Goal: Information Seeking & Learning: Check status

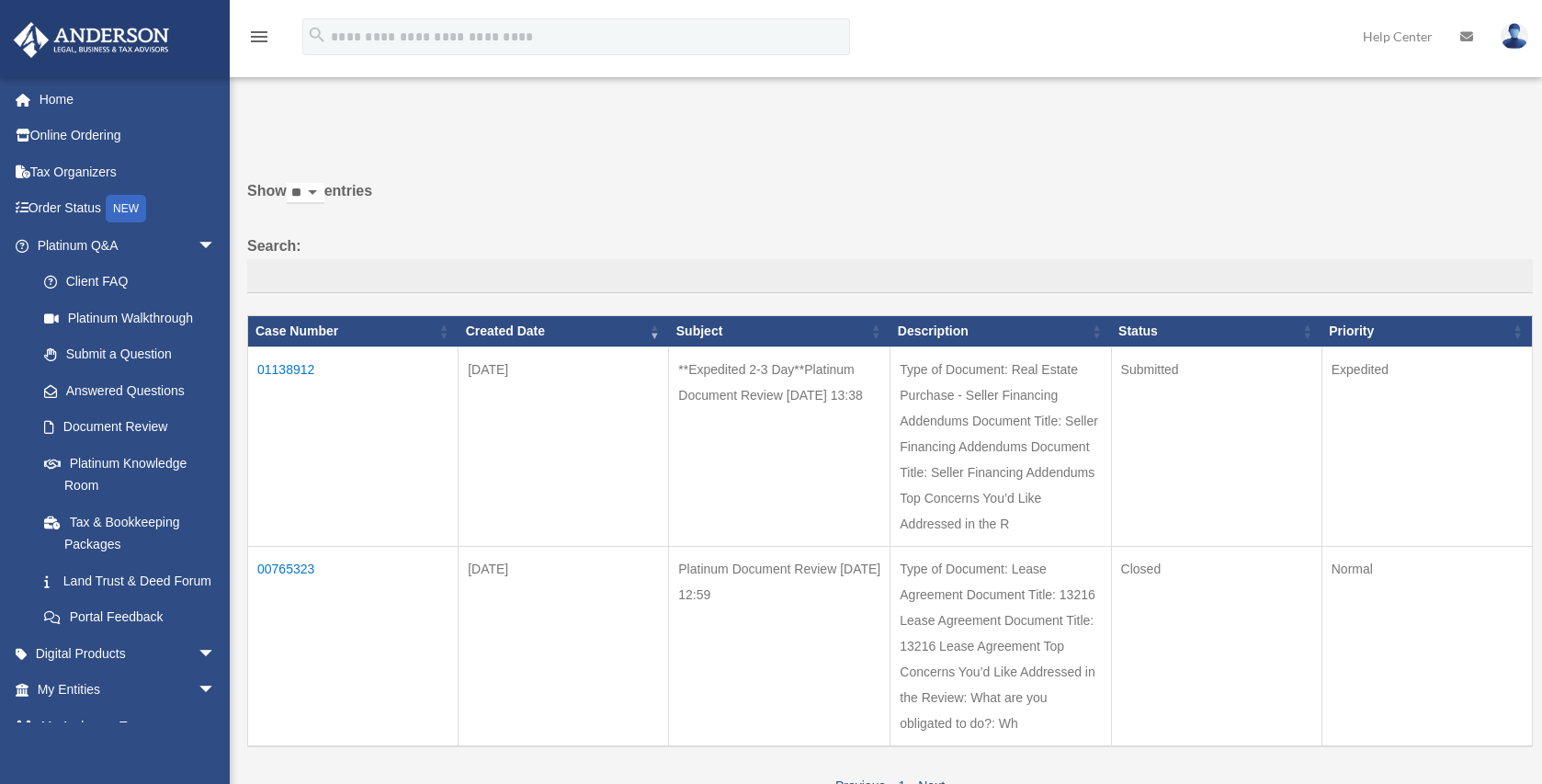
scroll to position [90, 0]
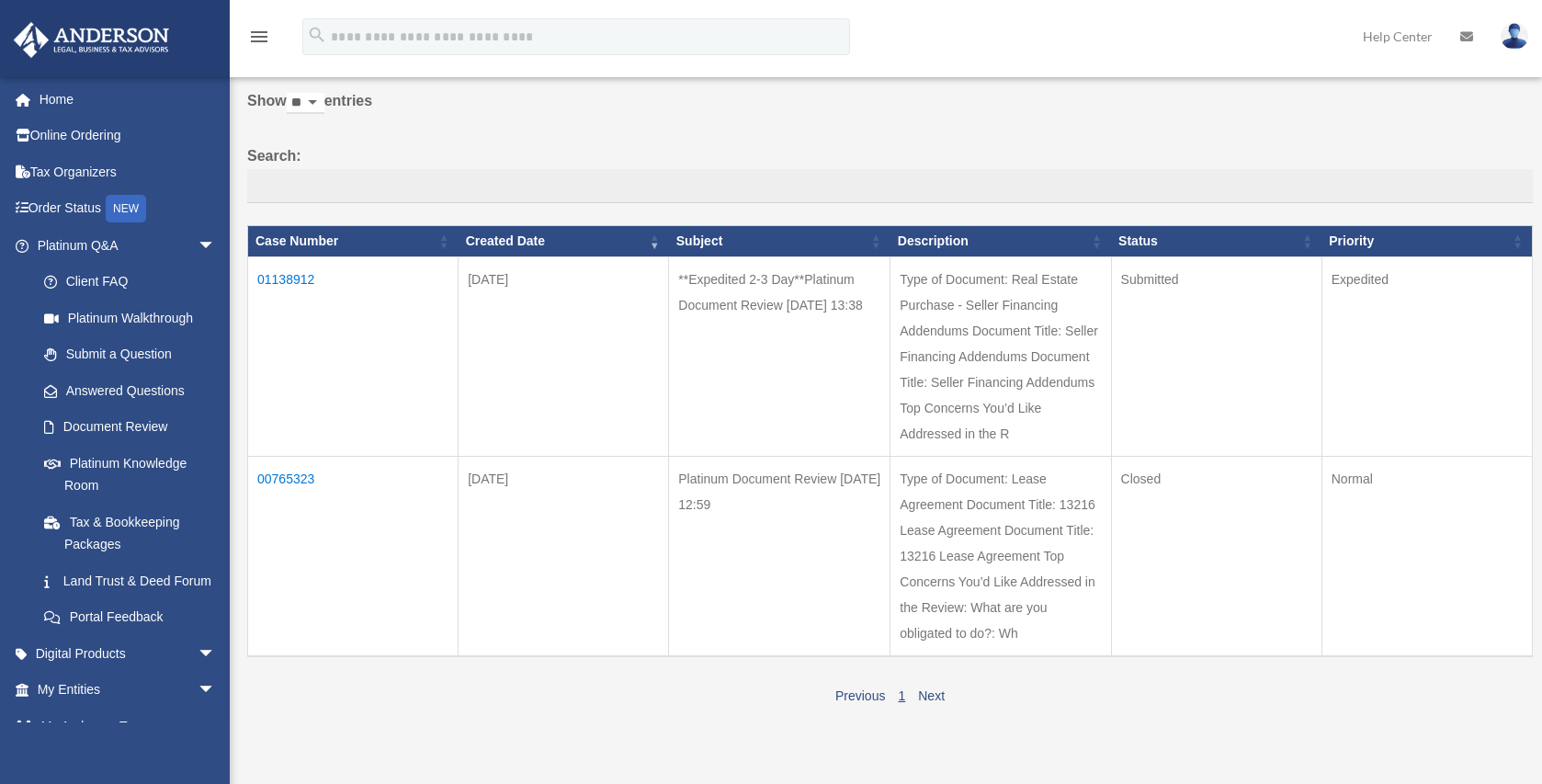
click at [275, 283] on td "01138912" at bounding box center [353, 356] width 211 height 199
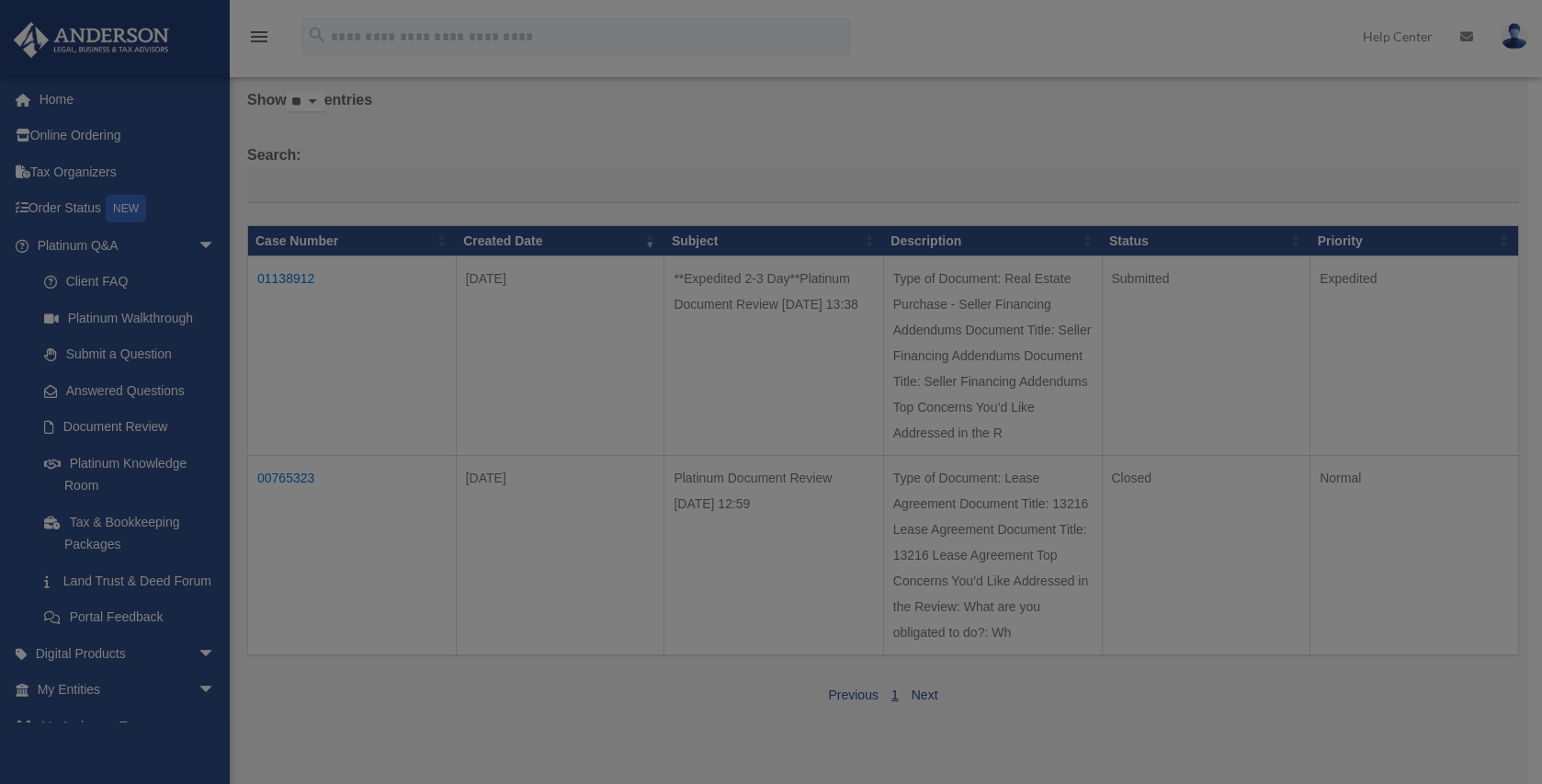
scroll to position [0, 0]
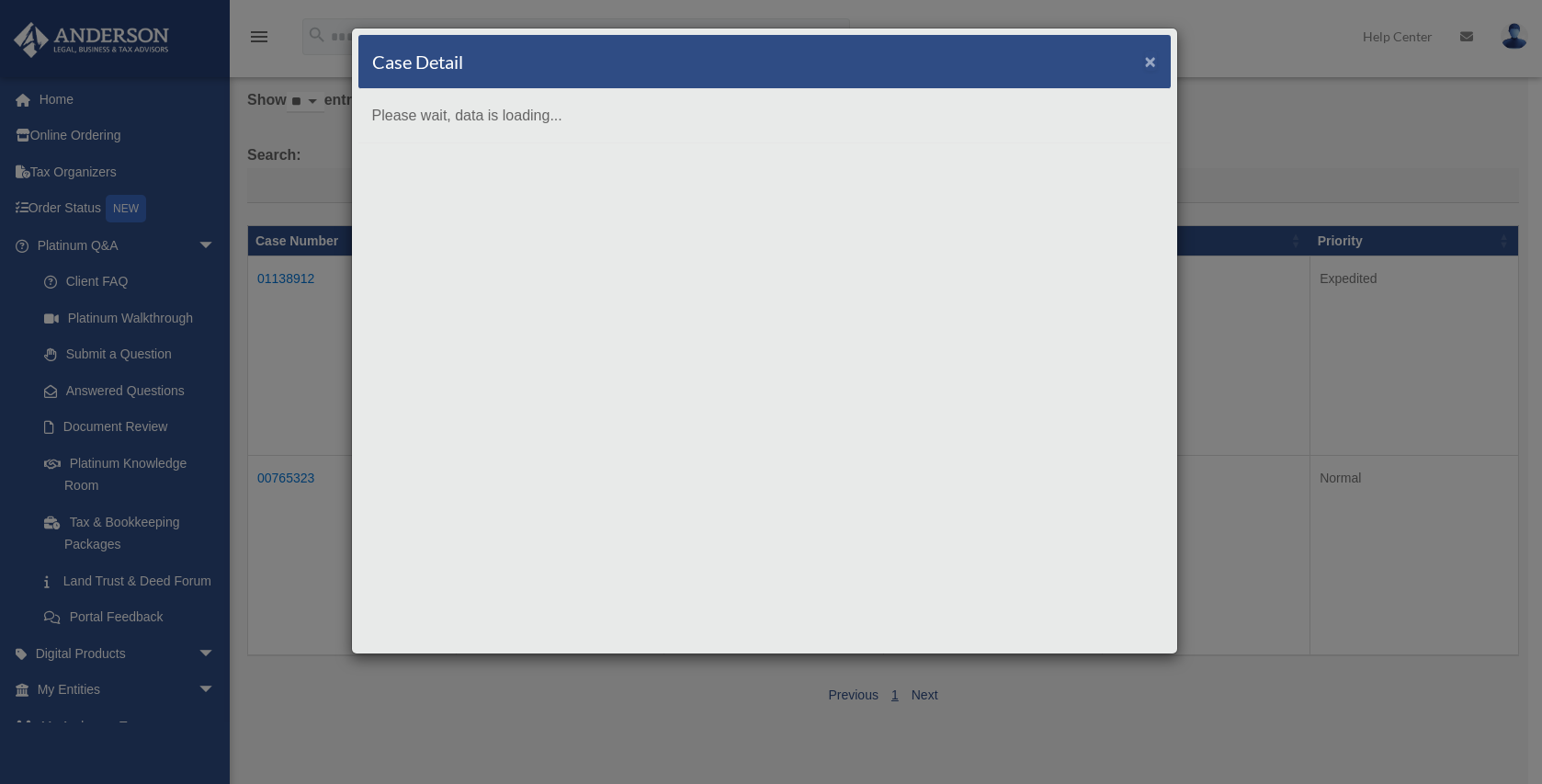
click at [1154, 63] on span "×" at bounding box center [1151, 62] width 12 height 22
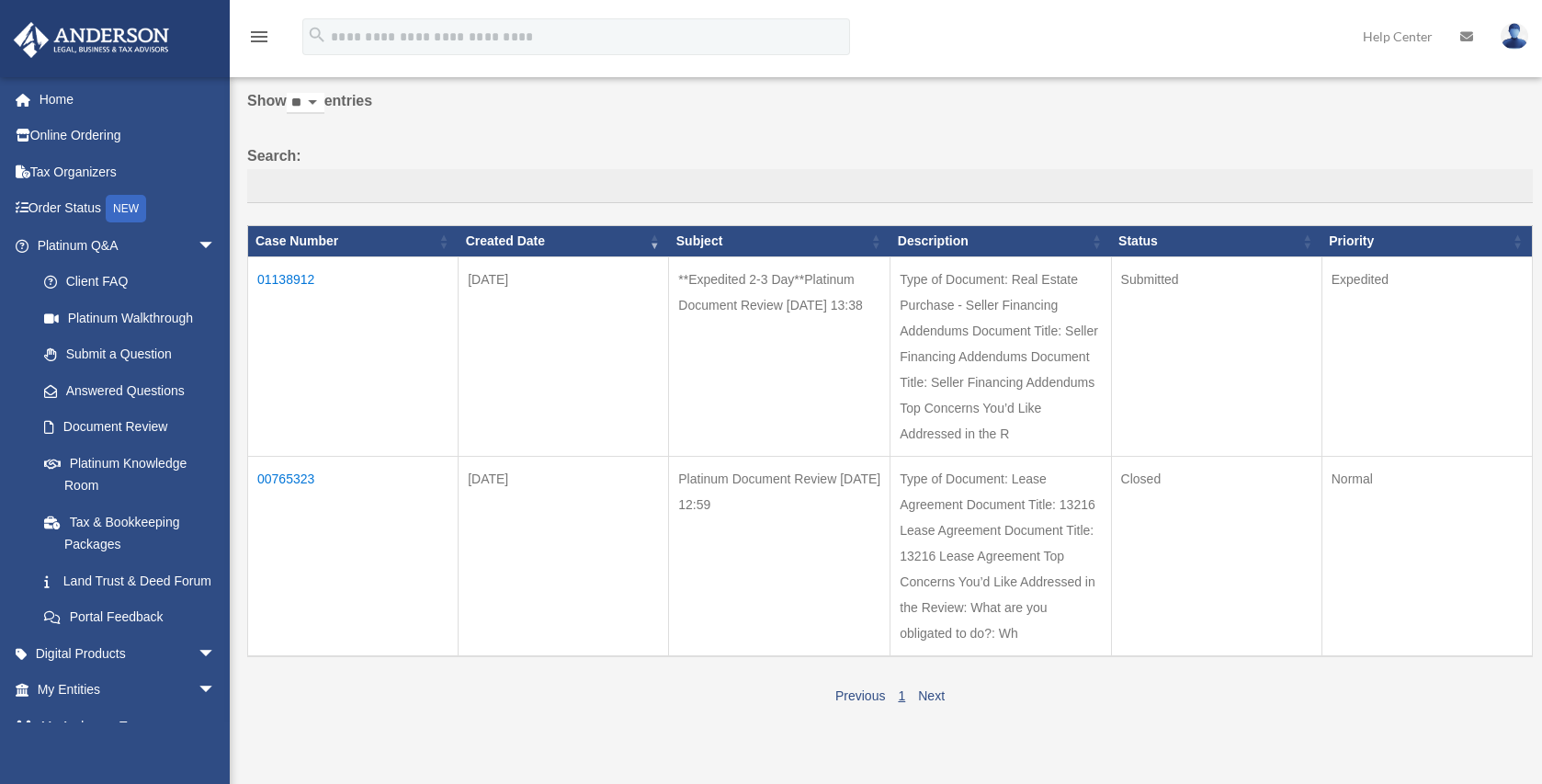
click at [292, 280] on td "01138912" at bounding box center [353, 356] width 211 height 199
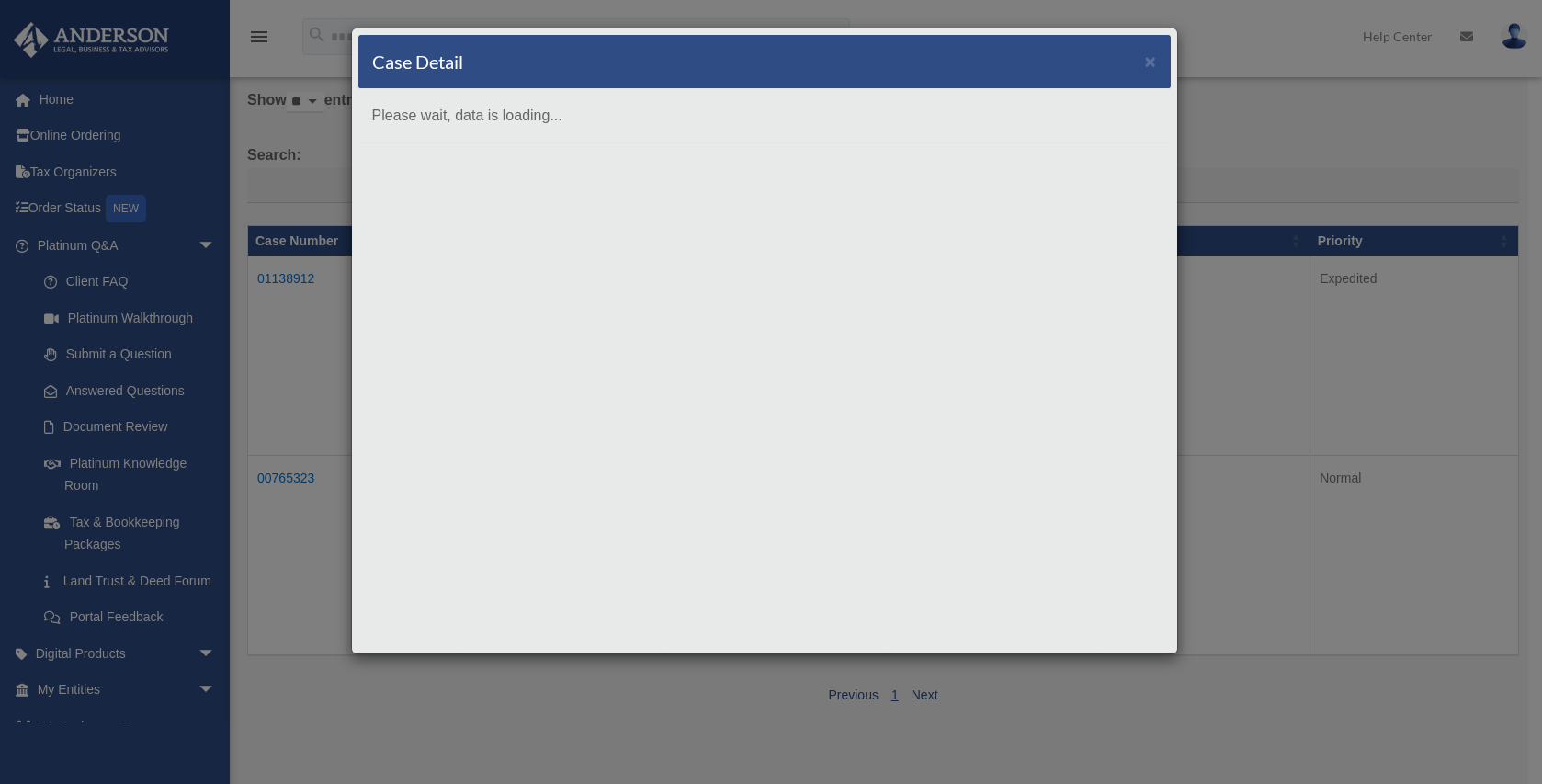
click at [334, 168] on div "Case Detail × Please wait, data is loading..." at bounding box center [771, 392] width 1542 height 784
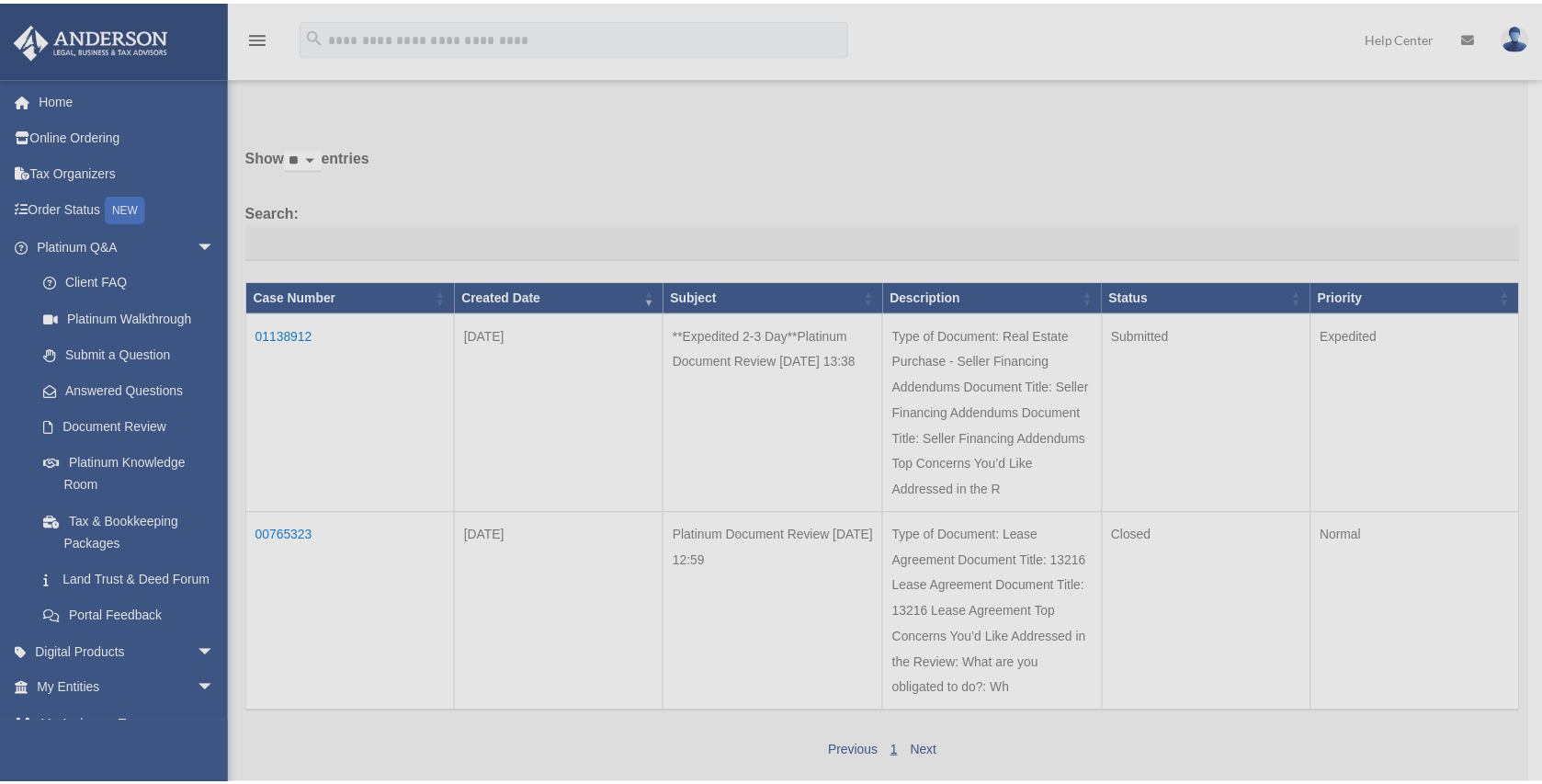
scroll to position [38, 0]
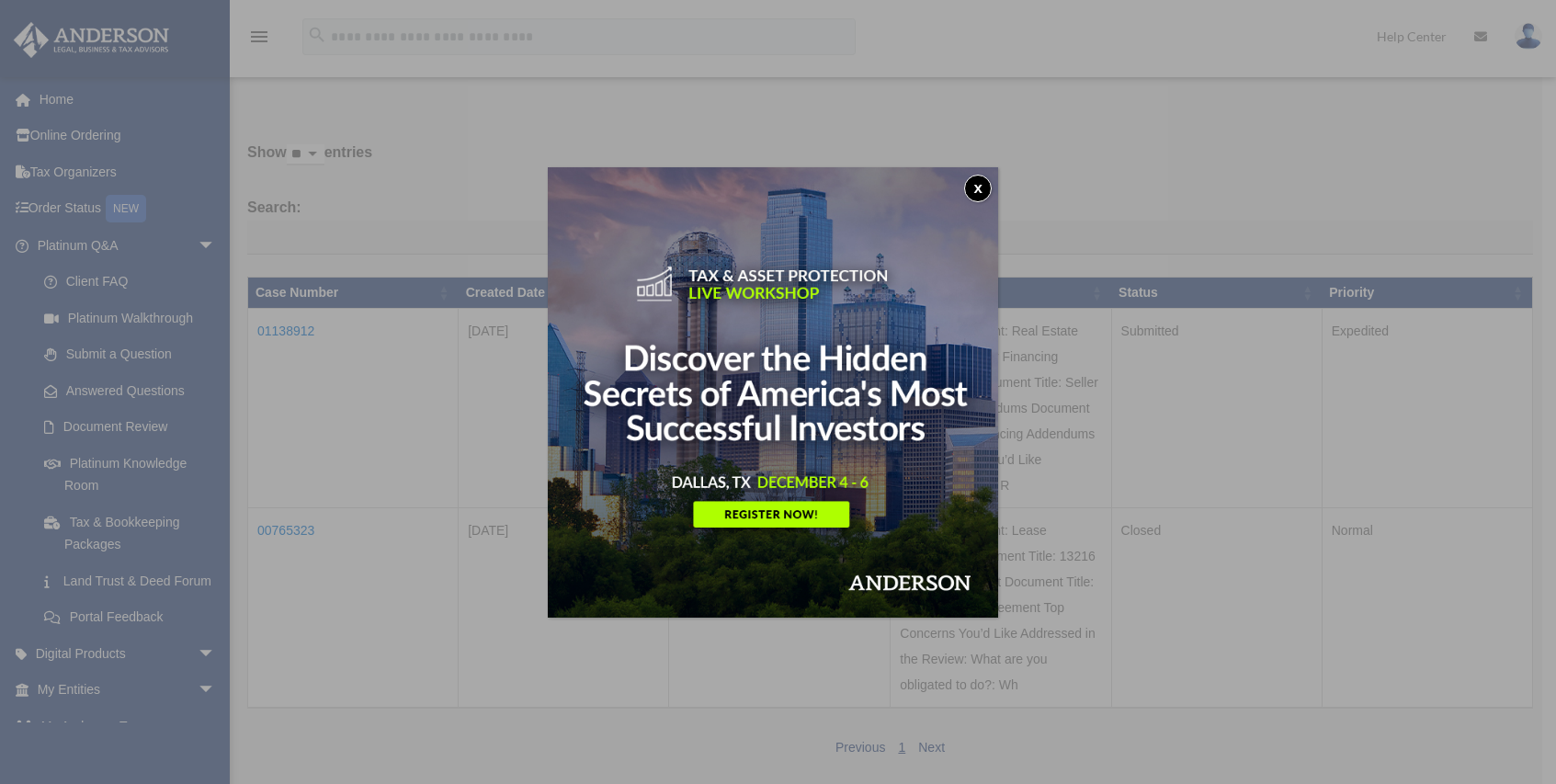
click at [984, 188] on button "x" at bounding box center [978, 188] width 27 height 27
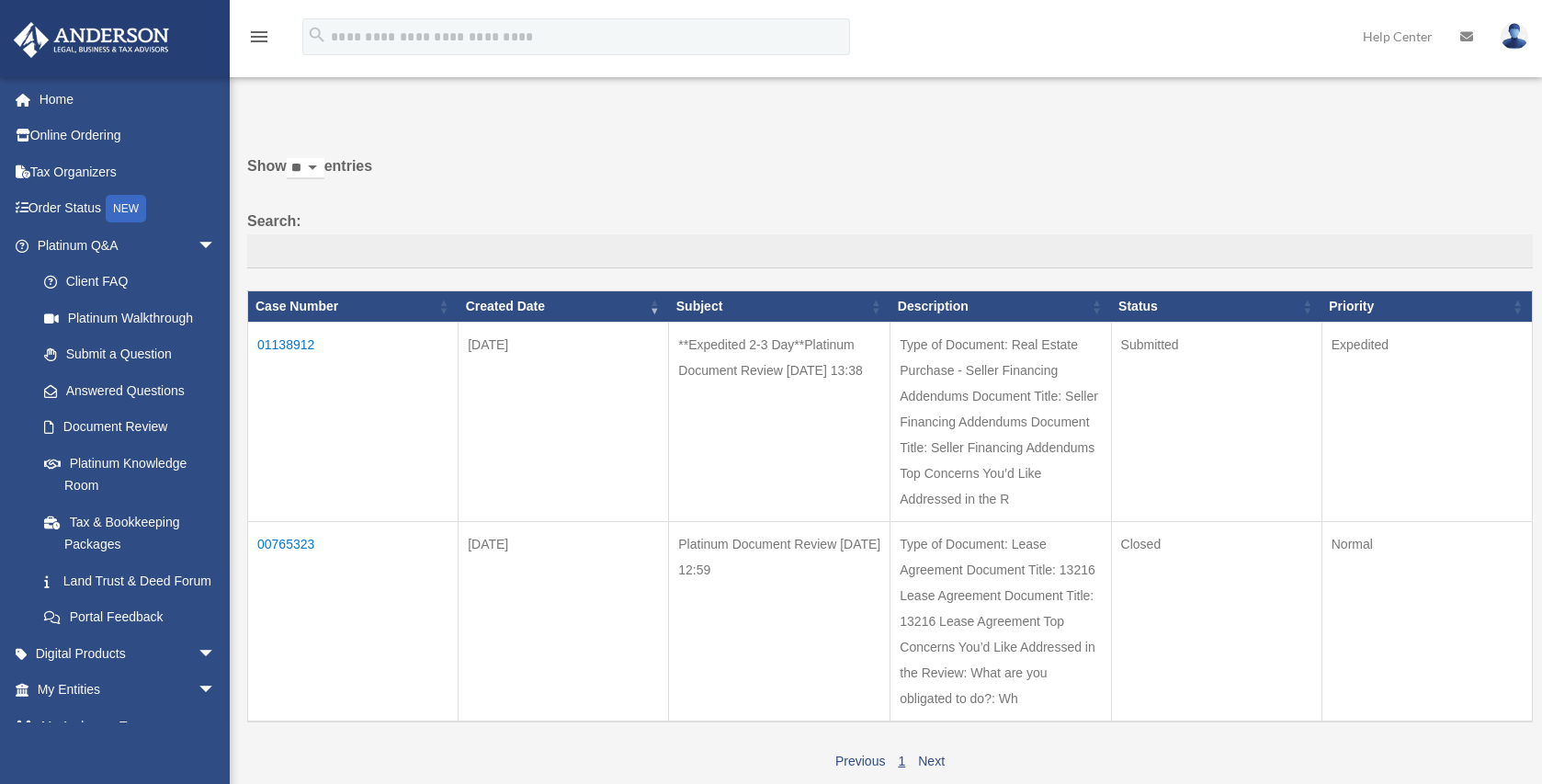
scroll to position [0, 0]
